Goal: Task Accomplishment & Management: Manage account settings

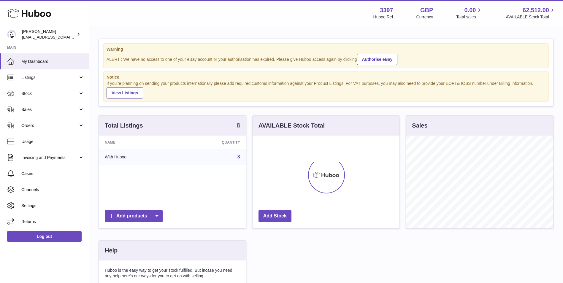
scroll to position [93, 148]
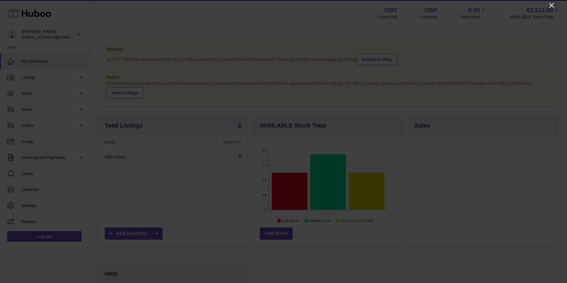
click at [551, 5] on icon "Close" at bounding box center [551, 5] width 7 height 7
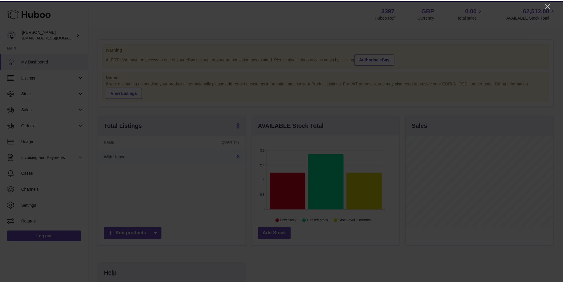
scroll to position [296700, 296646]
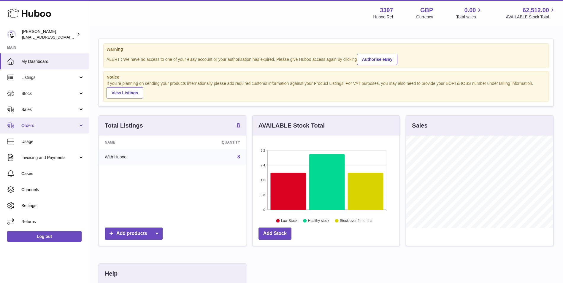
click at [26, 129] on link "Orders" at bounding box center [44, 126] width 89 height 16
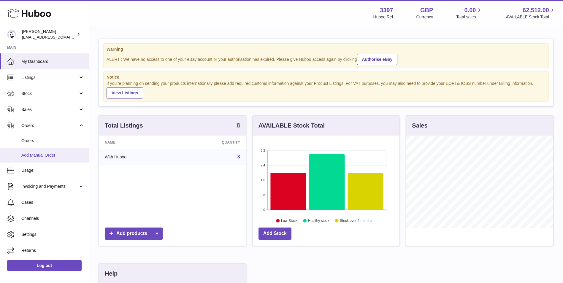
click at [28, 156] on span "Add Manual Order" at bounding box center [52, 156] width 63 height 6
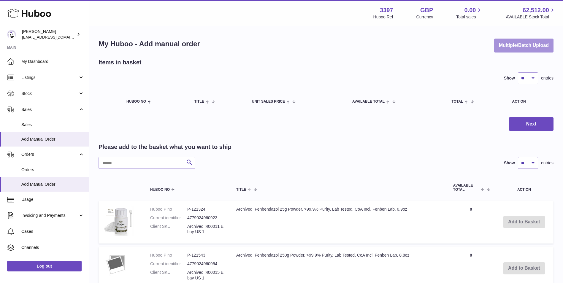
click at [510, 47] on button "Multiple/Batch Upload" at bounding box center [523, 46] width 59 height 14
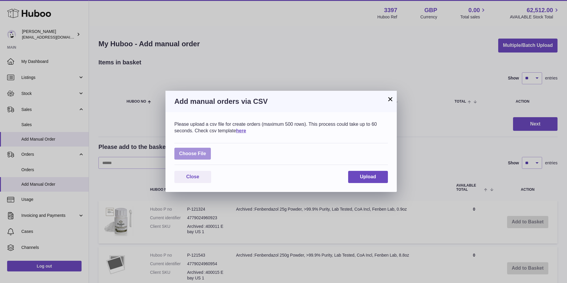
click at [202, 157] on label at bounding box center [193, 154] width 37 height 12
click at [206, 151] on input "file" at bounding box center [206, 151] width 0 height 0
type input "**********"
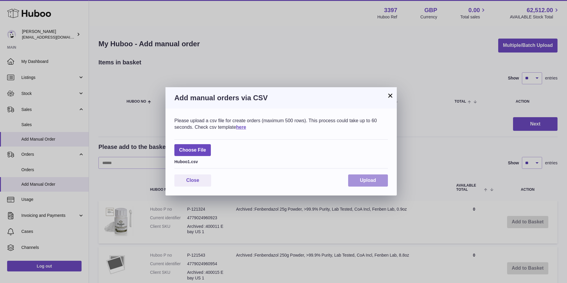
click at [377, 180] on button "Upload" at bounding box center [368, 181] width 40 height 12
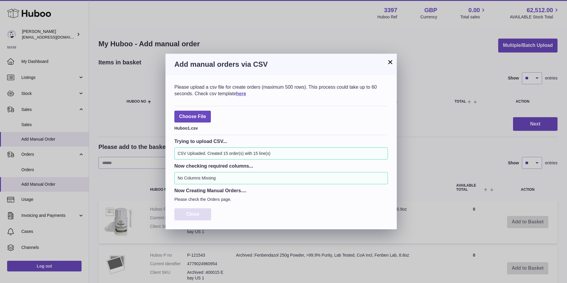
click at [195, 212] on span "Close" at bounding box center [192, 214] width 13 height 5
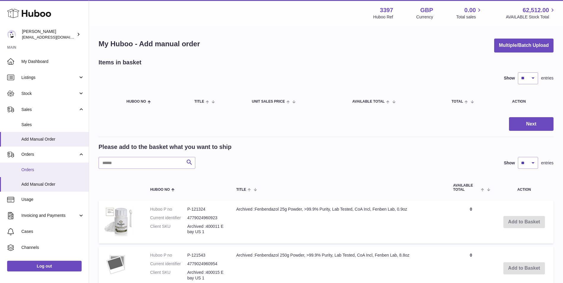
click at [45, 168] on span "Orders" at bounding box center [52, 170] width 63 height 6
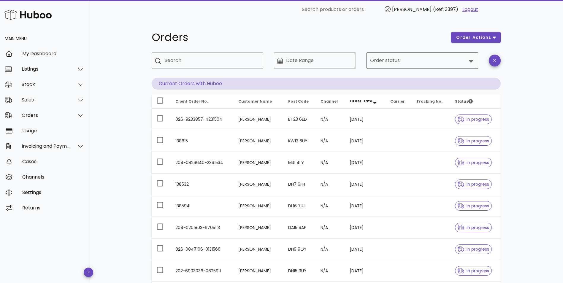
click at [466, 59] on input "Order status" at bounding box center [418, 60] width 96 height 9
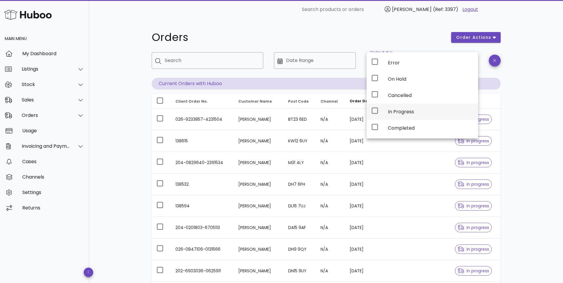
click at [399, 110] on div "In Progress" at bounding box center [430, 112] width 85 height 6
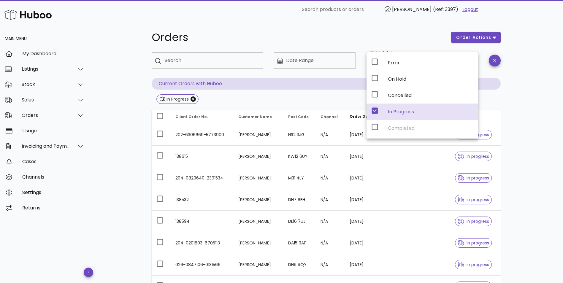
click at [522, 136] on div "Orders order actions ​ Search ​ Date Range ​ Order status In Progress Current O…" at bounding box center [326, 212] width 474 height 387
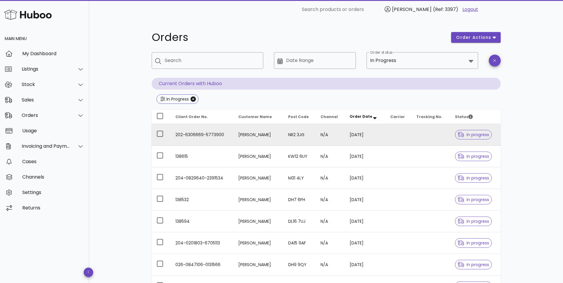
click at [200, 134] on td "202-6306669-5773900" at bounding box center [202, 135] width 63 height 22
